Goal: Obtain resource: Download file/media

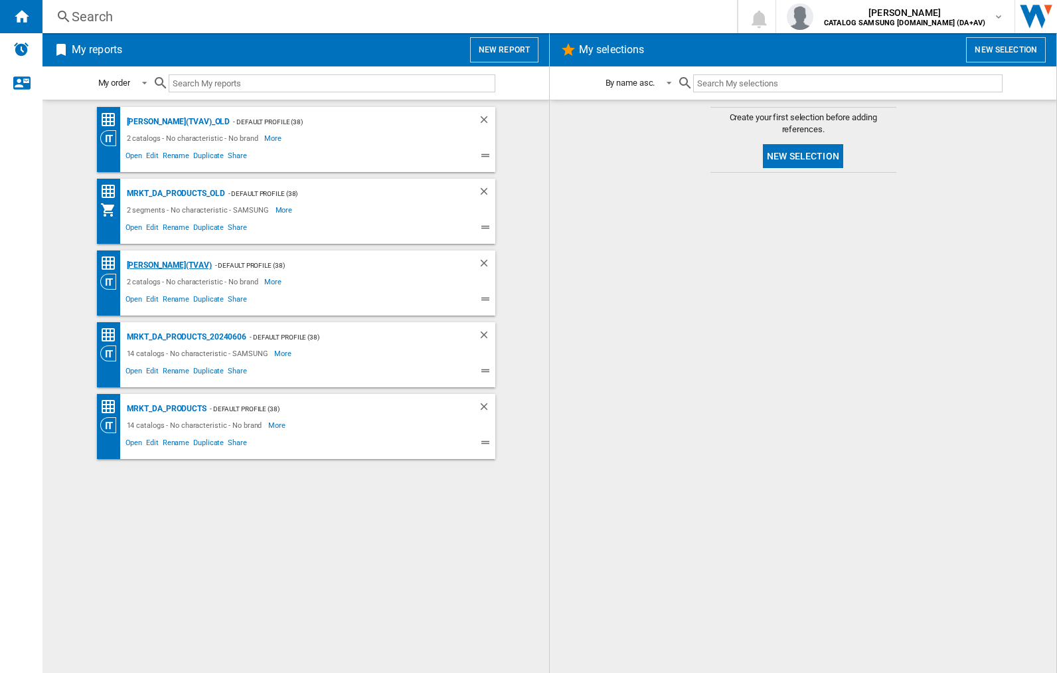
click at [146, 265] on div "[PERSON_NAME](TVAV)" at bounding box center [167, 265] width 88 height 17
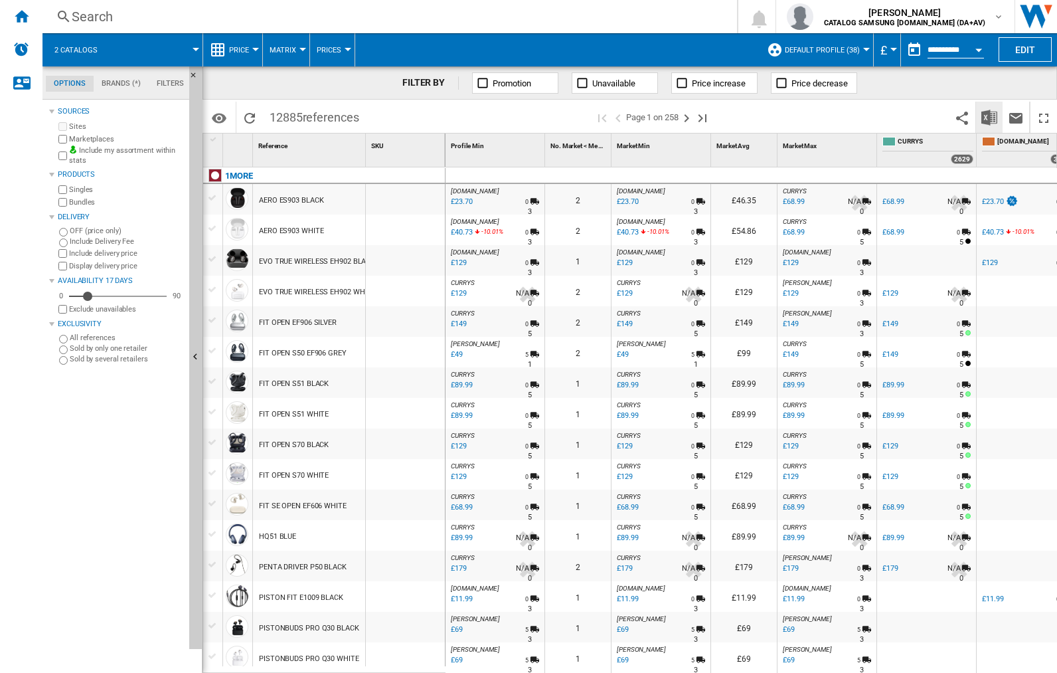
click at [989, 117] on img "Download in Excel" at bounding box center [989, 118] width 16 height 16
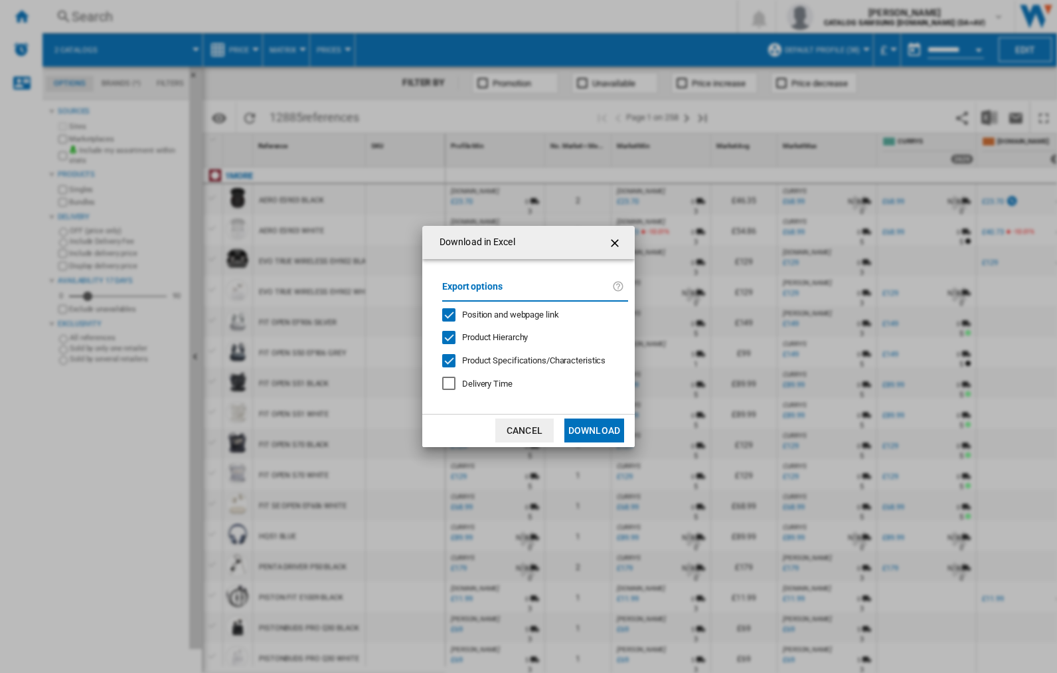
click at [530, 314] on span "Position and webpage link" at bounding box center [510, 314] width 97 height 10
click at [594, 430] on button "Download" at bounding box center [594, 430] width 60 height 24
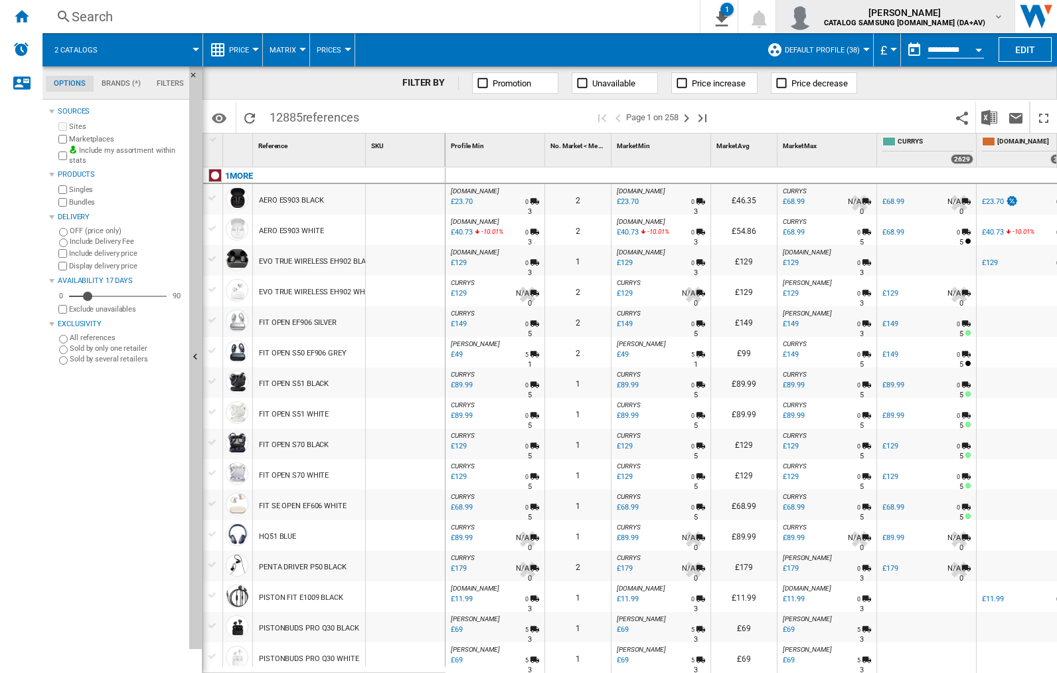
click at [813, 17] on img "button" at bounding box center [800, 16] width 27 height 27
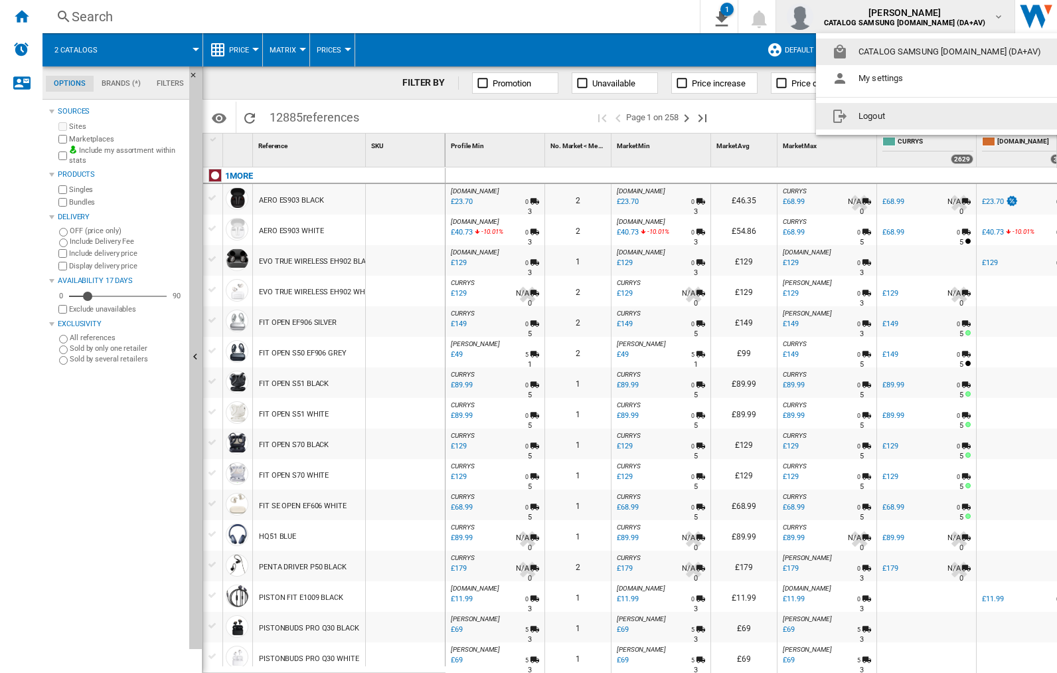
click at [918, 116] on button "Logout" at bounding box center [939, 116] width 246 height 27
